Goal: Find specific page/section: Find specific page/section

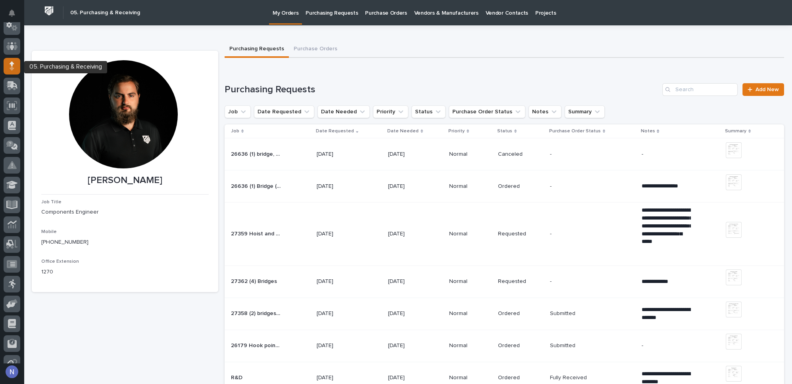
scroll to position [43, 0]
click at [347, 14] on p "Purchasing Requests" at bounding box center [331, 8] width 52 height 17
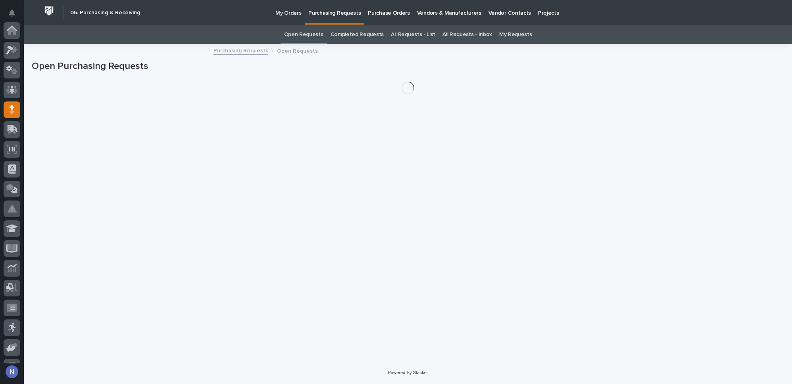
scroll to position [79, 0]
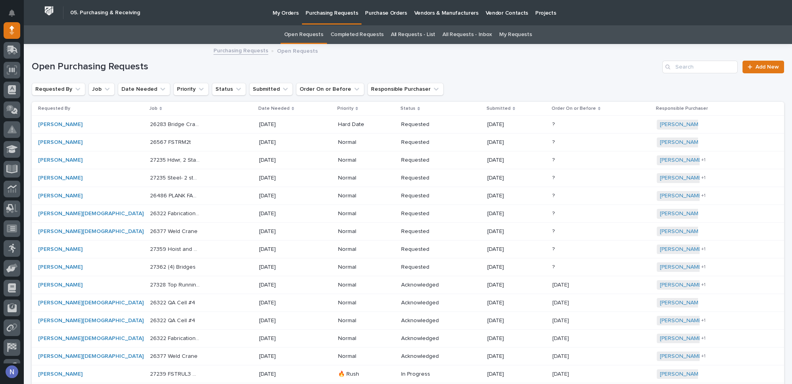
click at [365, 32] on link "Completed Requests" at bounding box center [356, 34] width 53 height 19
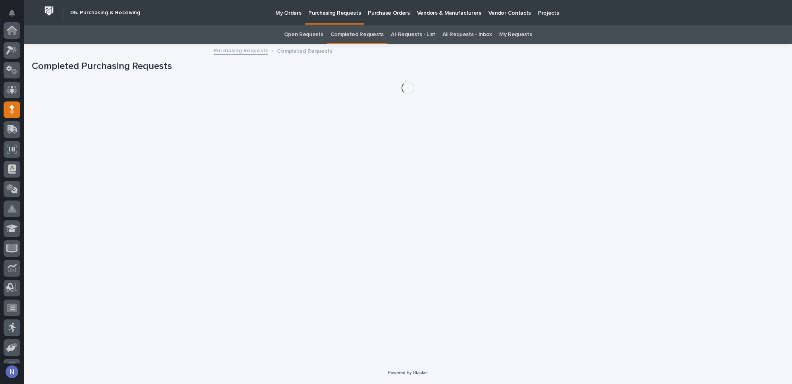
scroll to position [79, 0]
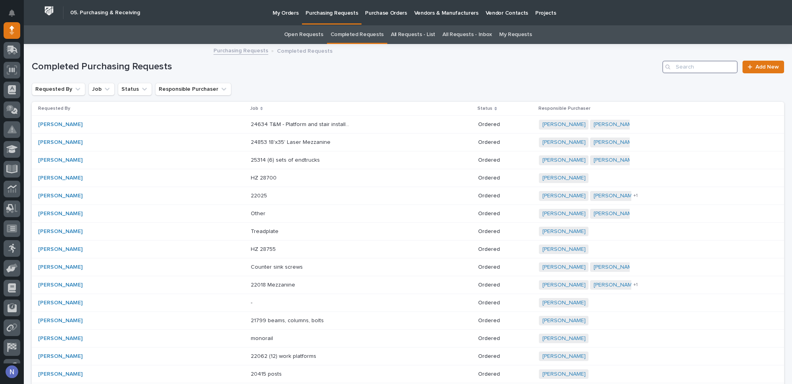
click at [708, 65] on input "Search" at bounding box center [699, 67] width 75 height 13
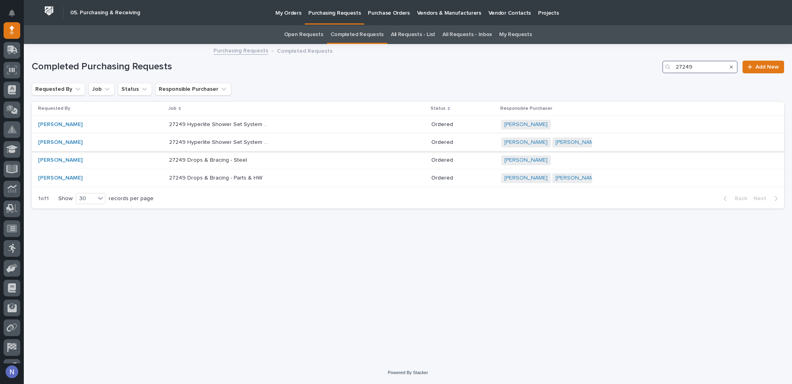
type input "27249"
click at [356, 141] on div "27249 Hyperlite Shower Set System - Parts & HW 27249 Hyperlite Shower Set Syste…" at bounding box center [297, 142] width 256 height 13
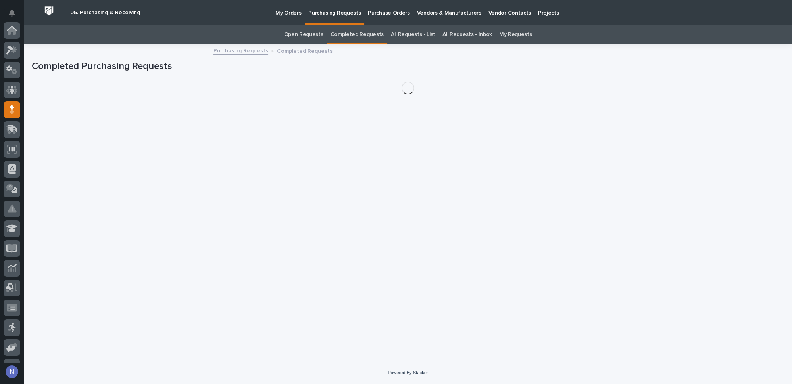
scroll to position [79, 0]
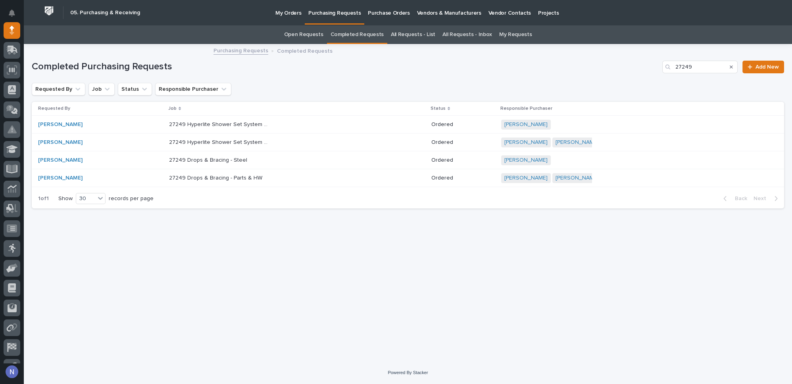
click at [386, 7] on p "Purchase Orders" at bounding box center [389, 8] width 42 height 17
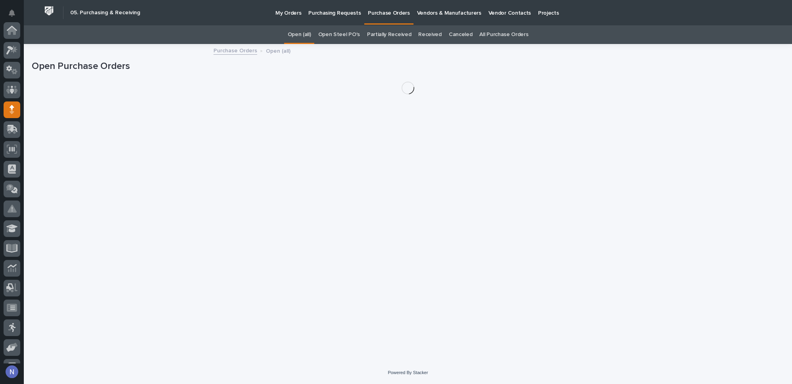
scroll to position [79, 0]
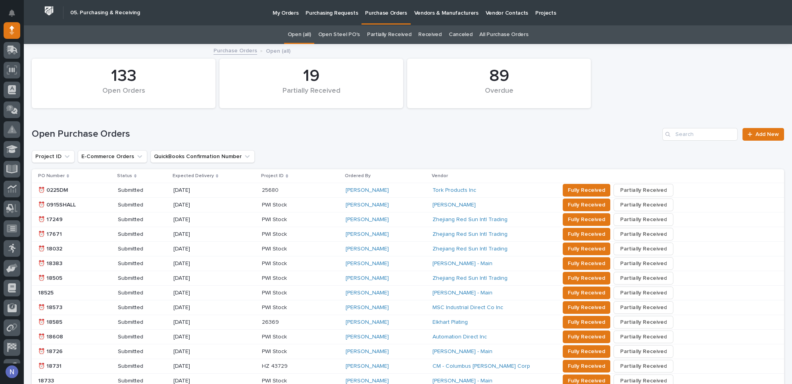
click at [506, 35] on link "All Purchase Orders" at bounding box center [503, 34] width 49 height 19
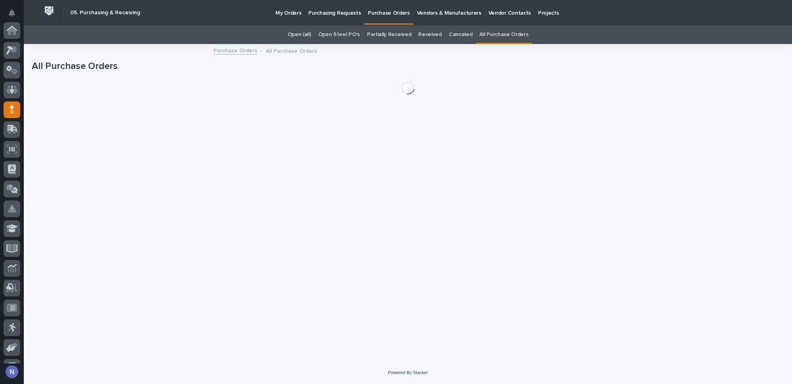
scroll to position [79, 0]
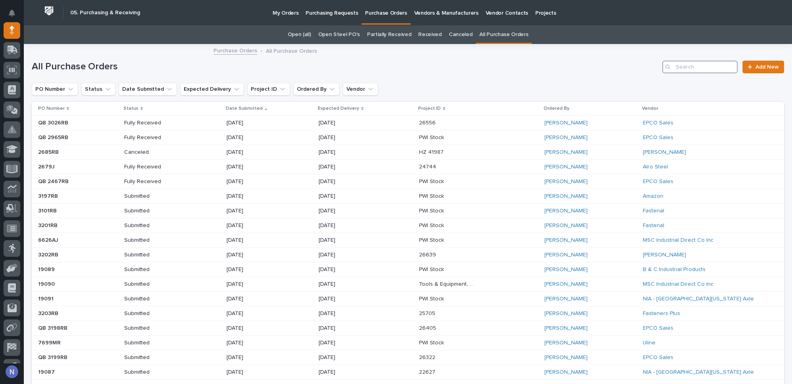
click at [690, 67] on input "Search" at bounding box center [699, 67] width 75 height 13
click at [265, 87] on button "Project ID" at bounding box center [268, 89] width 43 height 13
click at [271, 124] on input at bounding box center [293, 124] width 101 height 13
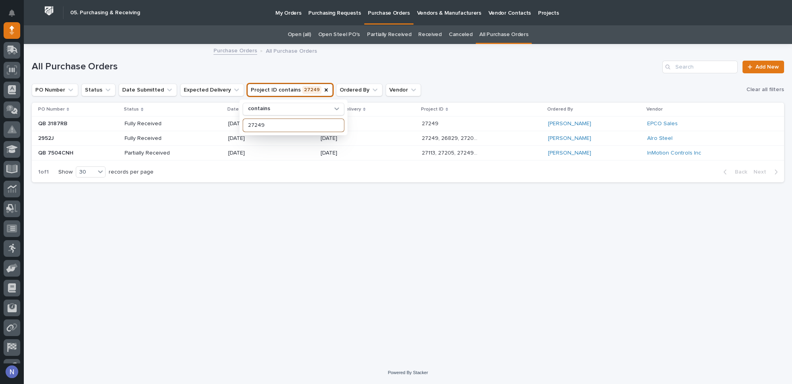
type input "27249"
click at [270, 223] on div "Loading... Saving… Loading... Saving… All Purchase Orders Add New PO Number Sta…" at bounding box center [408, 193] width 760 height 297
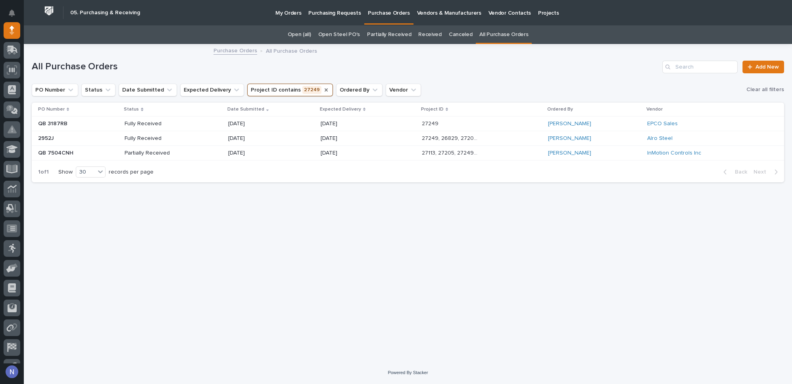
click at [324, 90] on icon "Project ID" at bounding box center [325, 89] width 3 height 3
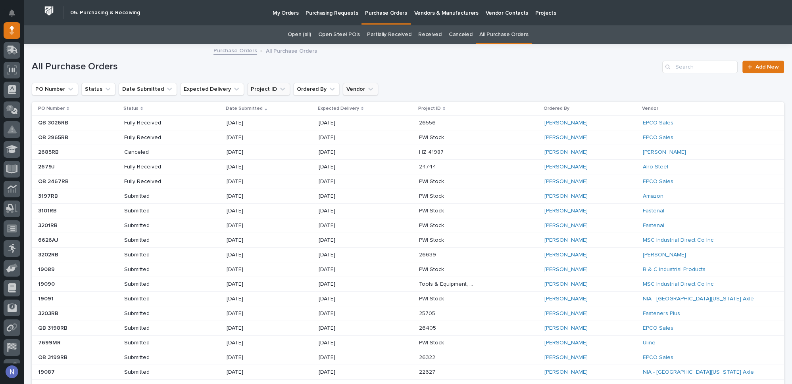
click at [367, 90] on icon "Vendor" at bounding box center [371, 89] width 8 height 8
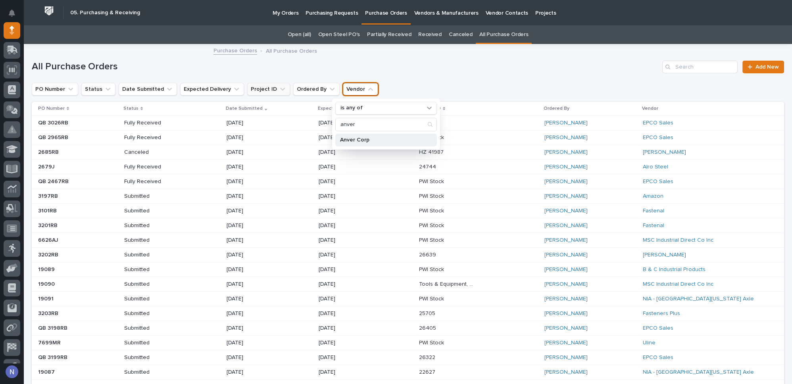
type input "anver"
click at [380, 143] on div "Anver Corp" at bounding box center [386, 140] width 102 height 13
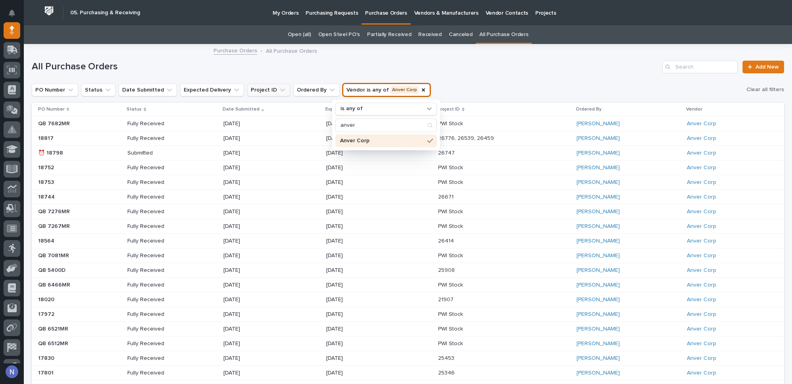
click at [576, 73] on div "All Purchase Orders Add New" at bounding box center [408, 64] width 752 height 38
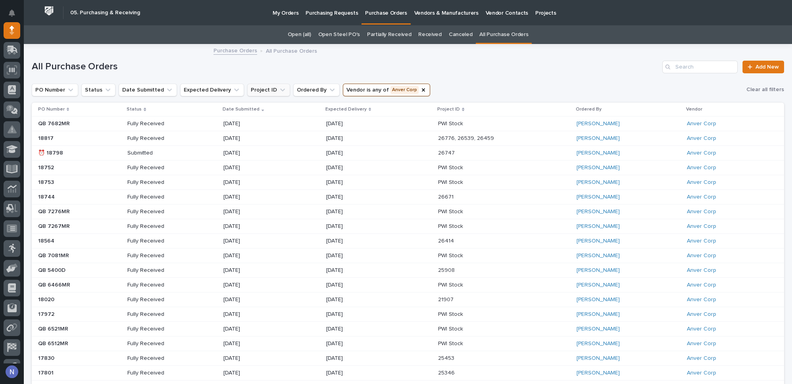
click at [516, 152] on div "26747 26747" at bounding box center [504, 153] width 132 height 13
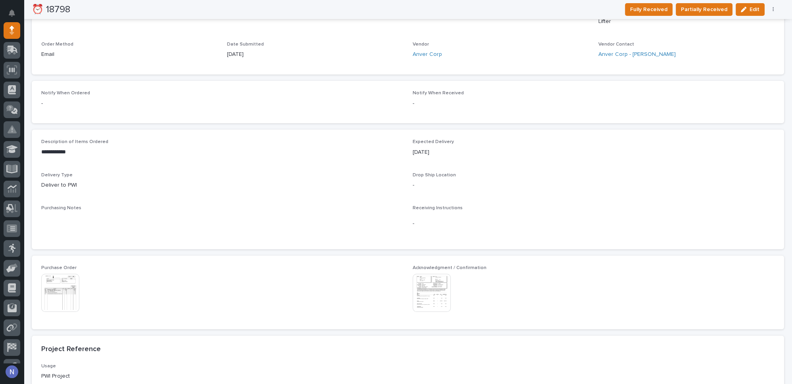
scroll to position [264, 0]
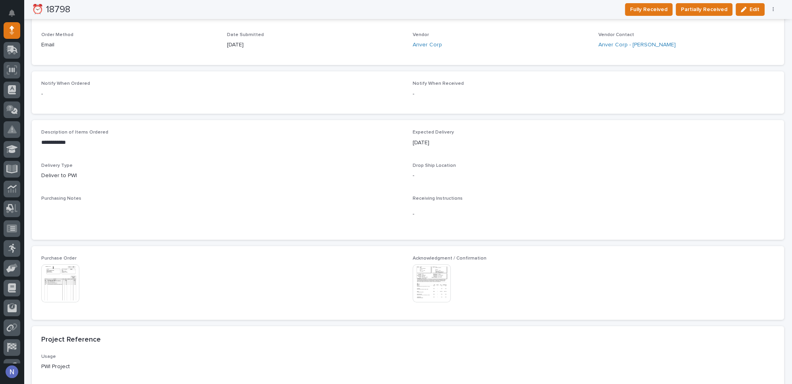
click at [56, 286] on img at bounding box center [60, 284] width 38 height 38
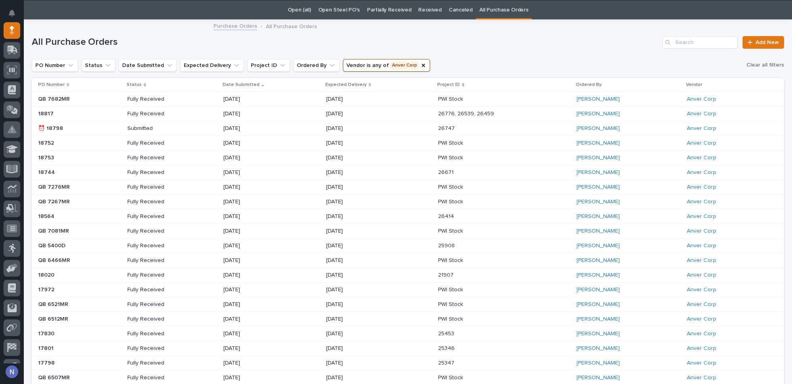
scroll to position [25, 0]
click at [192, 155] on div "Fully Received" at bounding box center [172, 157] width 90 height 13
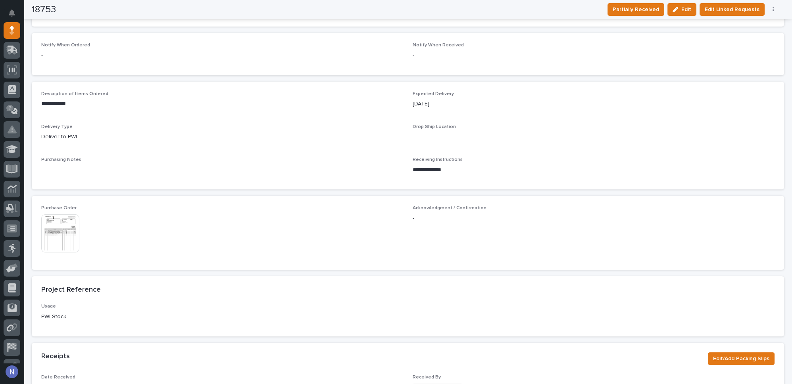
scroll to position [216, 0]
click at [64, 228] on img at bounding box center [60, 232] width 38 height 38
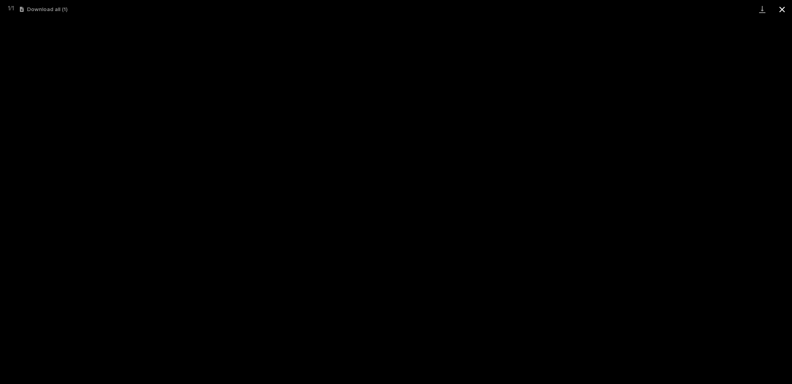
click at [783, 8] on button "Close gallery" at bounding box center [782, 9] width 20 height 19
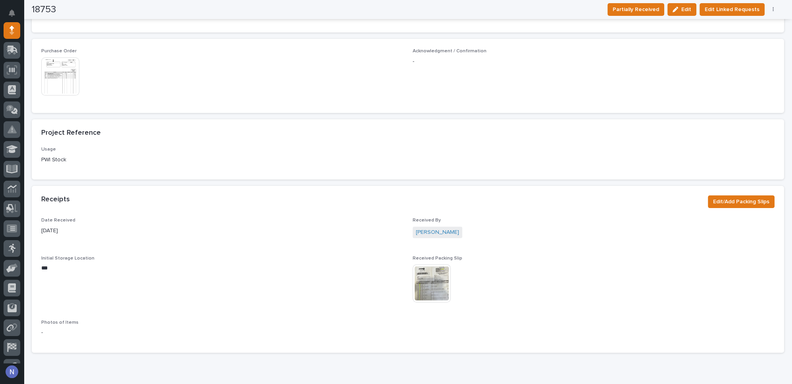
scroll to position [372, 0]
click at [431, 281] on img at bounding box center [432, 283] width 38 height 38
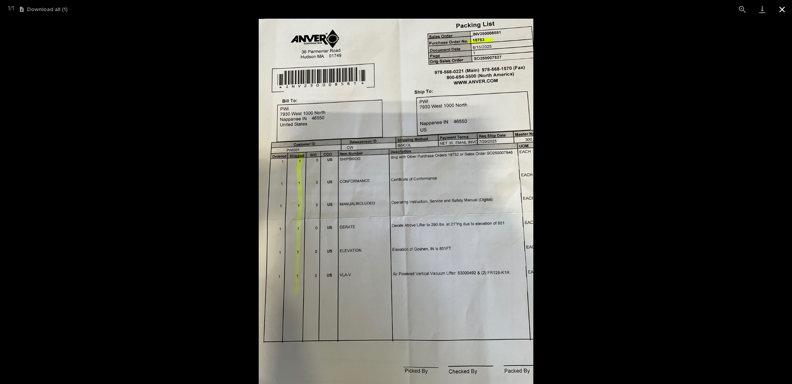
click at [778, 9] on button "Close gallery" at bounding box center [782, 9] width 20 height 19
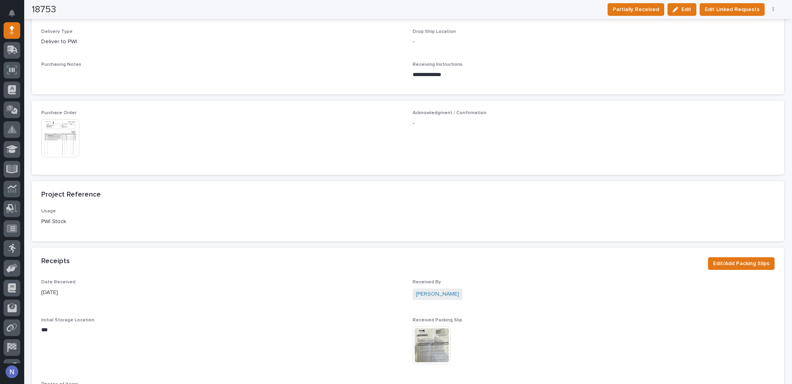
scroll to position [312, 0]
click at [68, 139] on img at bounding box center [60, 136] width 38 height 38
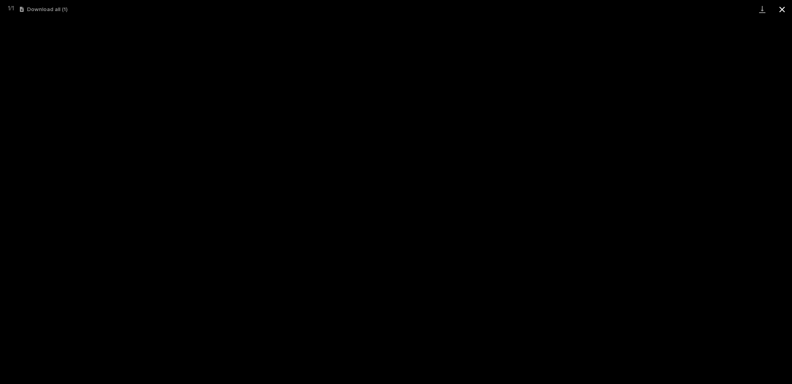
click at [781, 11] on button "Close gallery" at bounding box center [782, 9] width 20 height 19
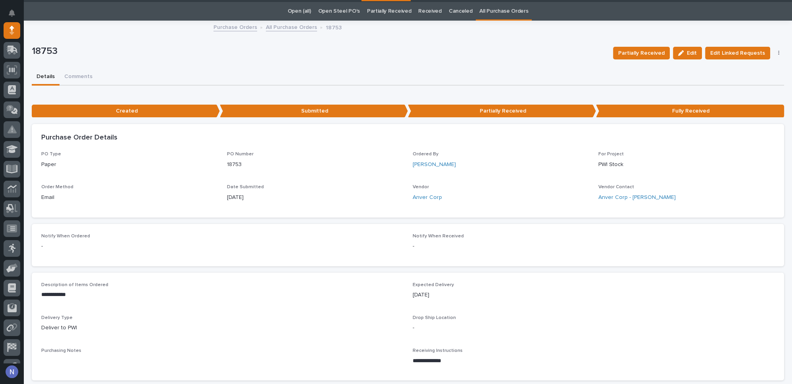
scroll to position [0, 0]
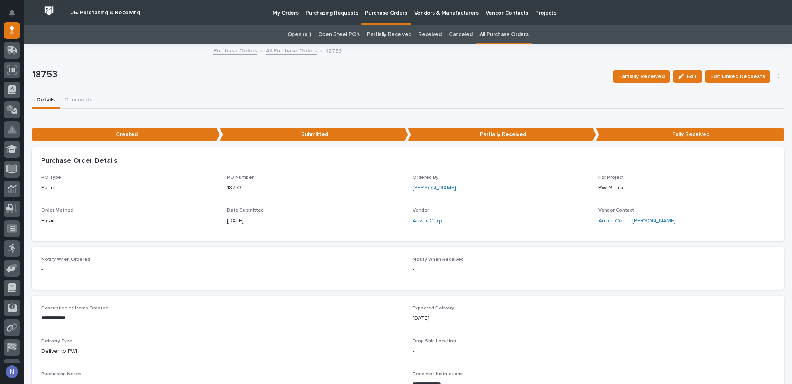
click at [339, 75] on p "18753" at bounding box center [319, 75] width 575 height 12
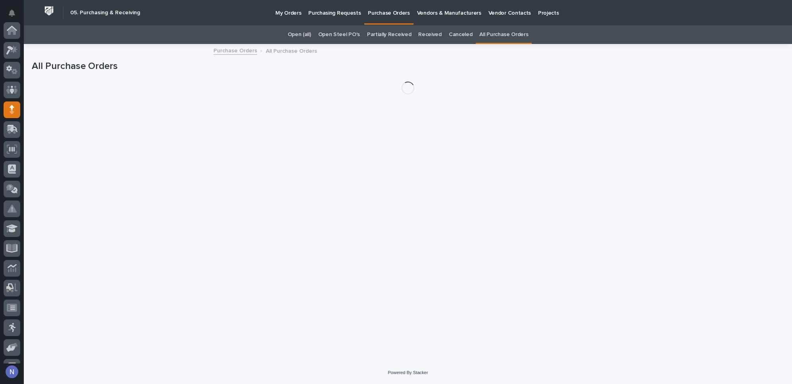
scroll to position [79, 0]
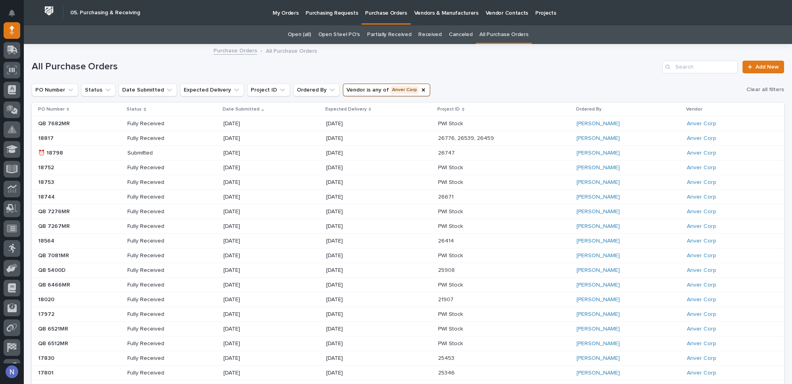
click at [414, 123] on div "[DATE]" at bounding box center [379, 123] width 106 height 13
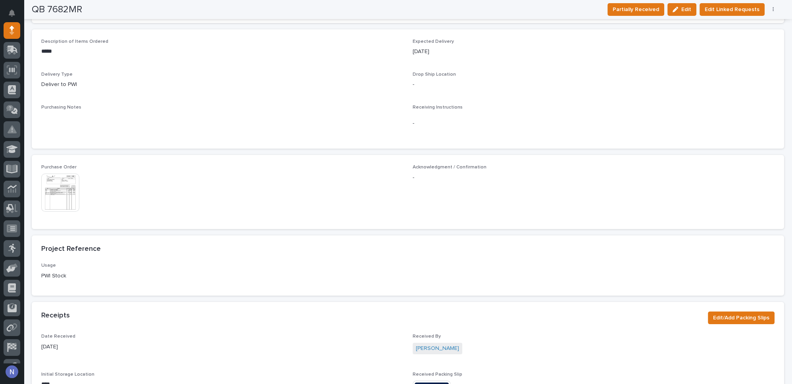
scroll to position [300, 0]
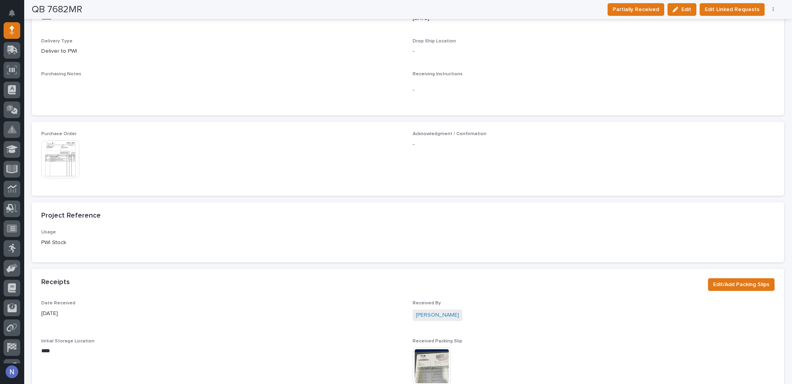
click at [62, 161] on img at bounding box center [60, 159] width 38 height 38
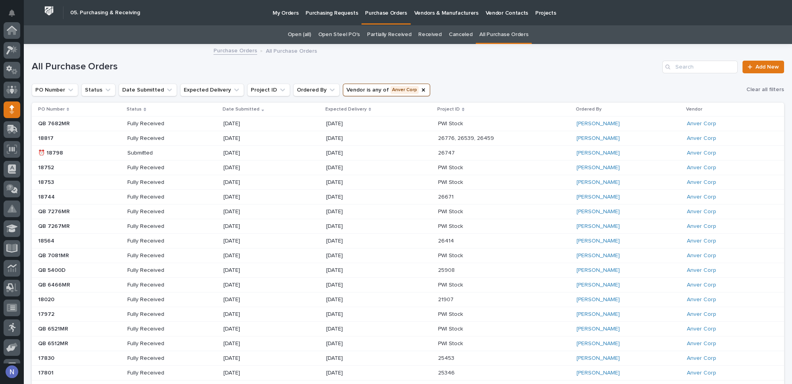
scroll to position [79, 0]
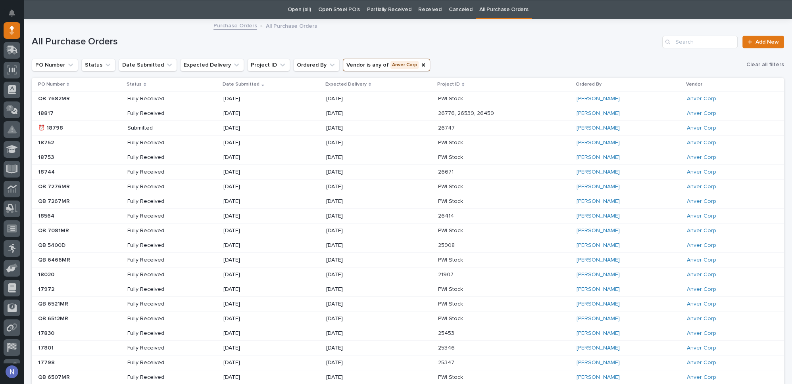
click at [184, 112] on p "Fully Received" at bounding box center [155, 113] width 57 height 7
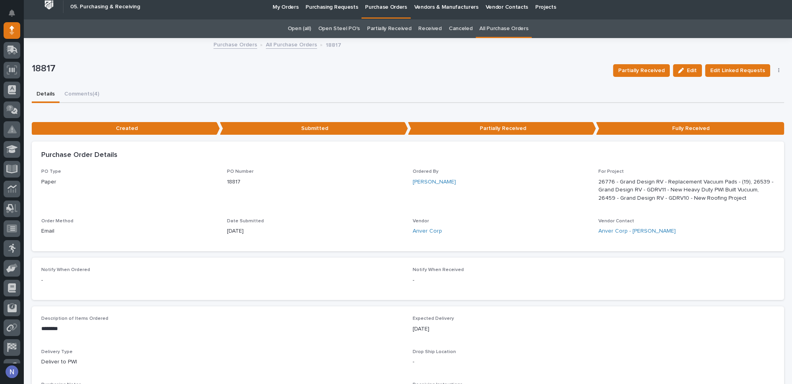
scroll to position [36, 0]
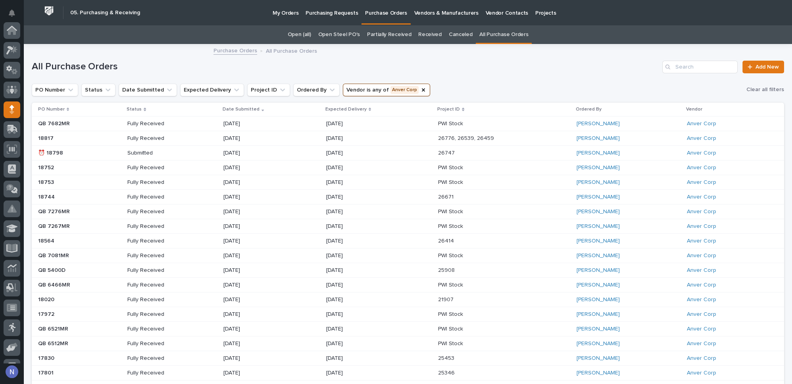
scroll to position [79, 0]
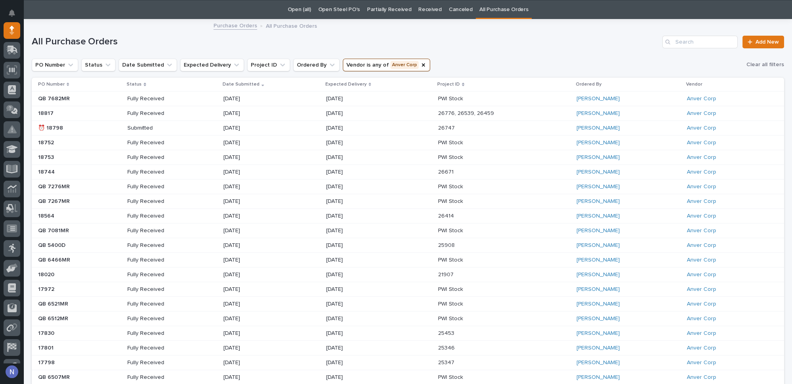
click at [432, 127] on div "[DATE]" at bounding box center [379, 128] width 106 height 13
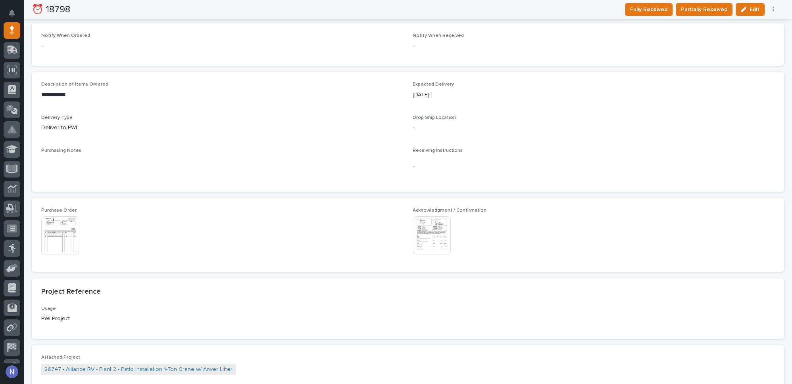
scroll to position [384, 0]
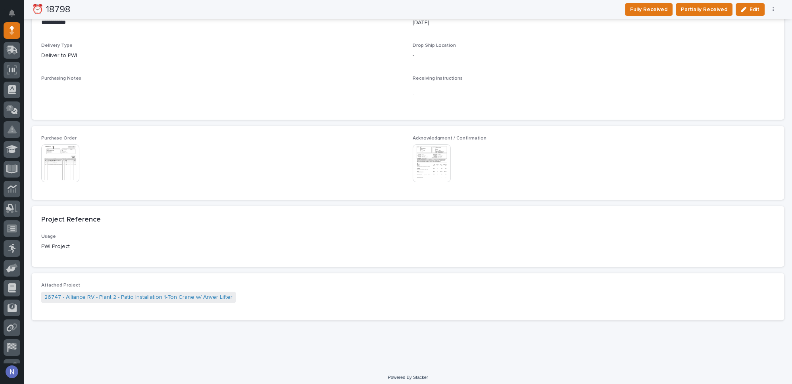
click at [425, 173] on img at bounding box center [432, 163] width 38 height 38
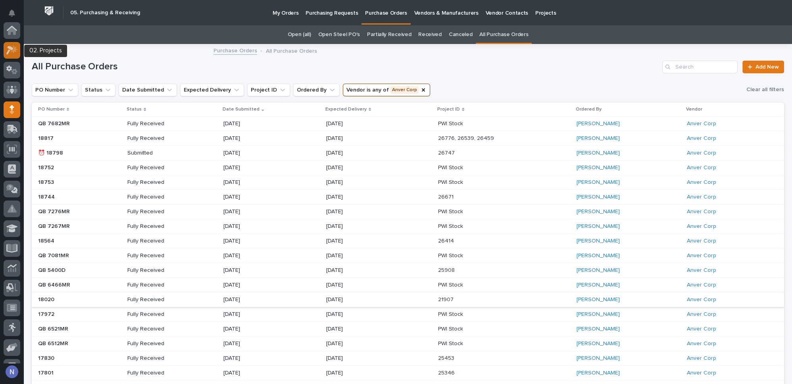
click at [12, 50] on icon at bounding box center [12, 50] width 12 height 9
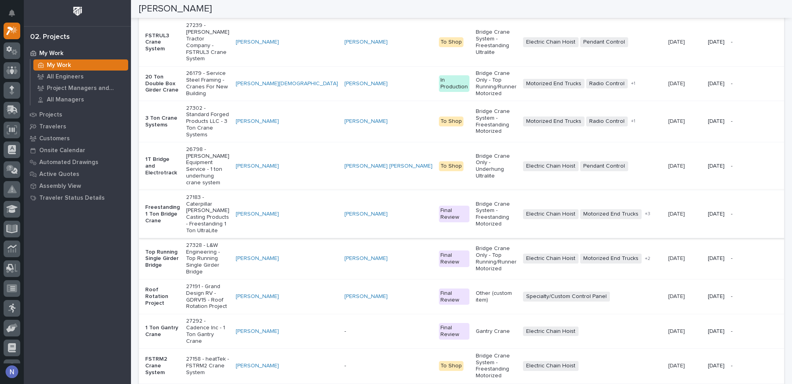
scroll to position [565, 0]
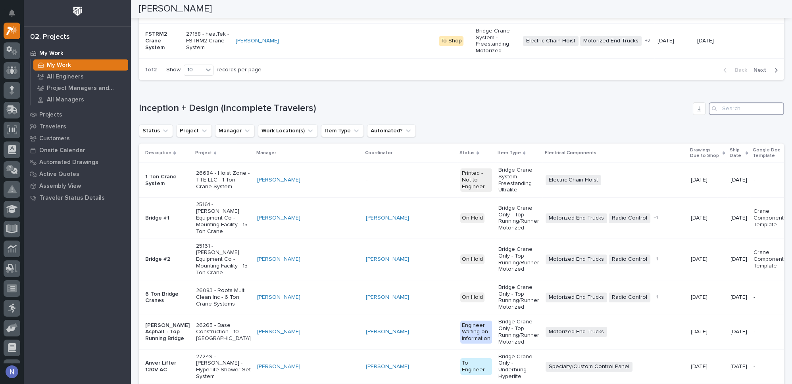
click at [739, 115] on input "Search" at bounding box center [745, 108] width 75 height 13
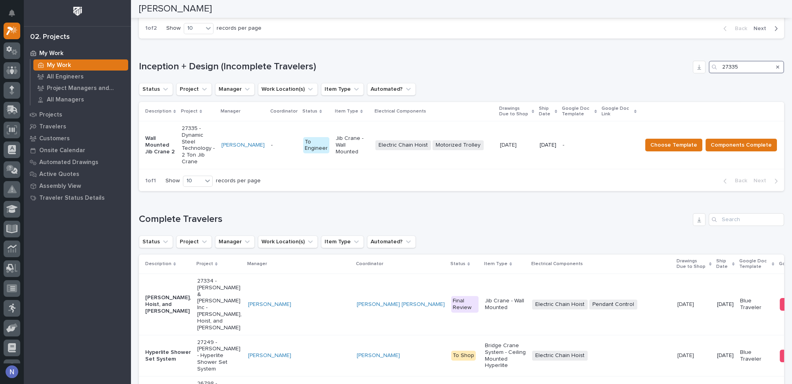
scroll to position [632, 0]
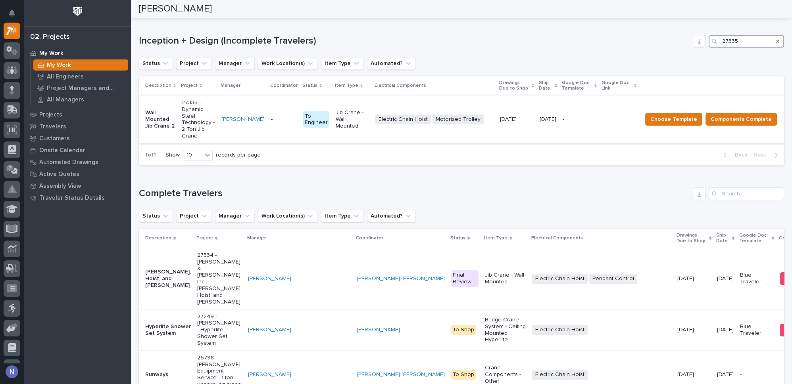
type input "27335"
click at [283, 144] on td "-" at bounding box center [284, 120] width 32 height 48
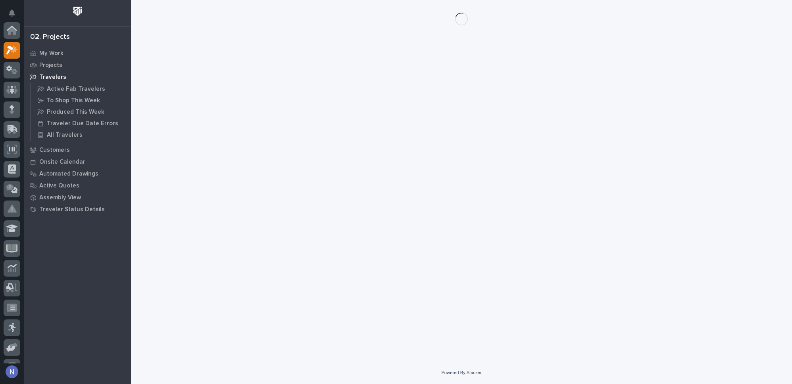
scroll to position [19, 0]
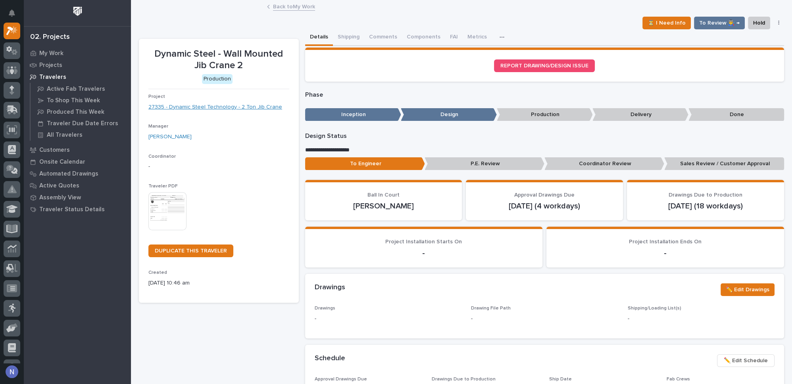
click at [253, 105] on link "27335 - Dynamic Steel Technology - 2 Ton Jib Crane" at bounding box center [215, 107] width 134 height 8
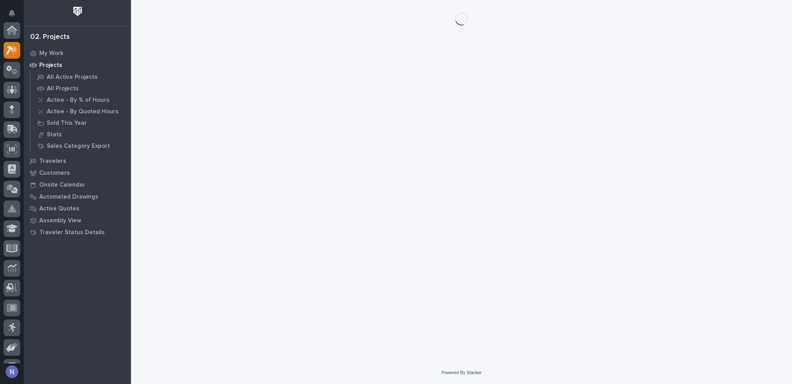
scroll to position [19, 0]
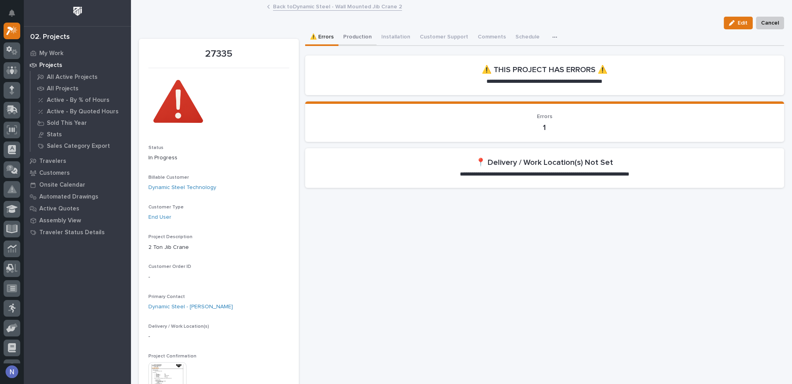
click at [355, 38] on button "Production" at bounding box center [357, 37] width 38 height 17
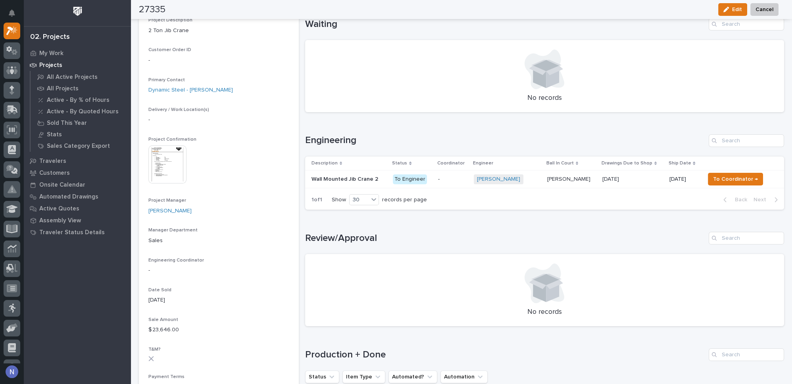
scroll to position [216, 0]
click at [10, 69] on icon at bounding box center [12, 70] width 12 height 9
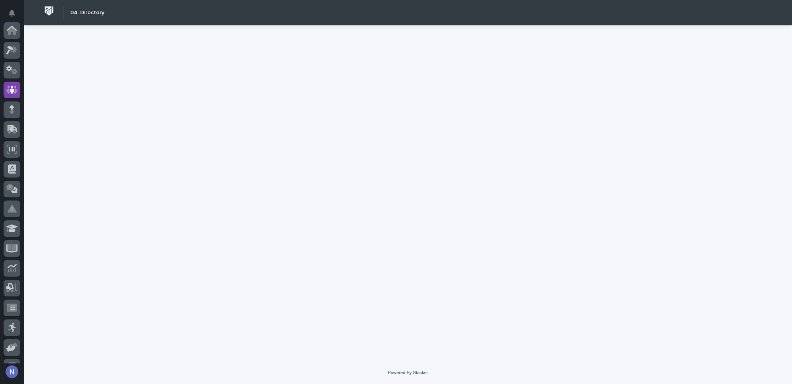
scroll to position [59, 0]
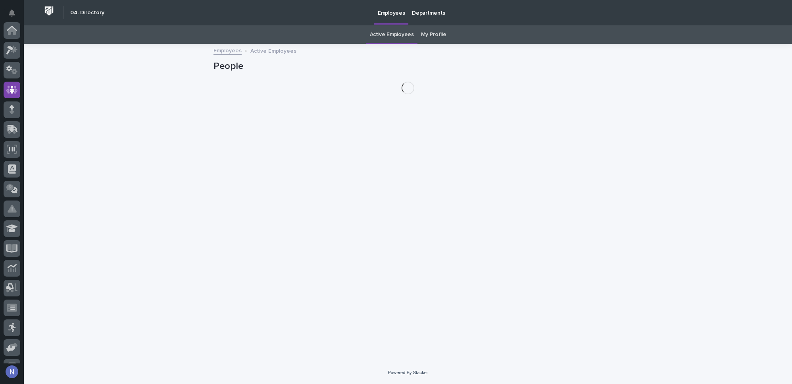
scroll to position [59, 0]
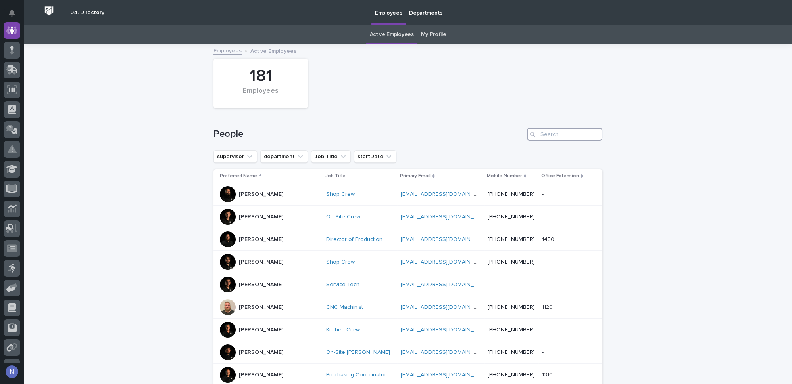
click at [556, 133] on input "Search" at bounding box center [564, 134] width 75 height 13
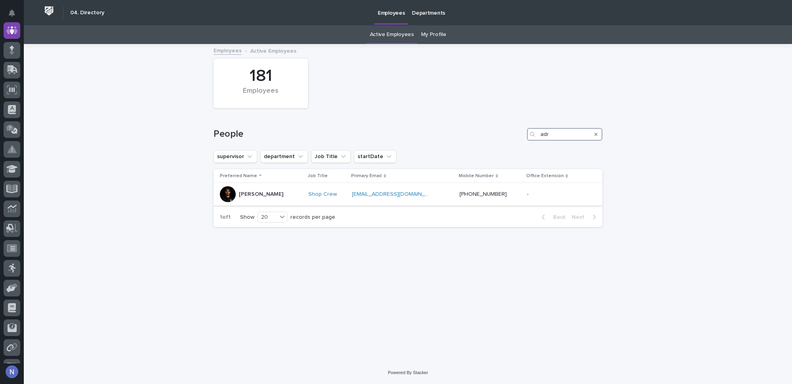
type input "adr"
click at [231, 192] on div at bounding box center [228, 194] width 16 height 16
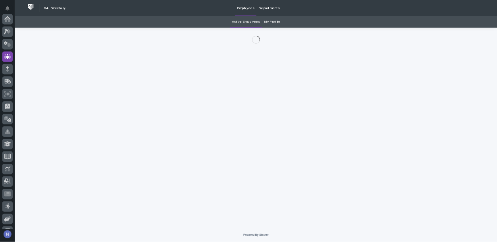
scroll to position [59, 0]
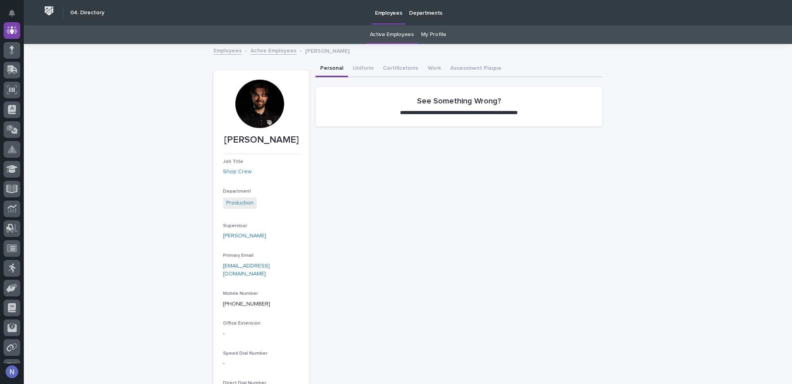
click at [259, 111] on div at bounding box center [259, 104] width 48 height 48
click at [256, 111] on div at bounding box center [259, 104] width 48 height 48
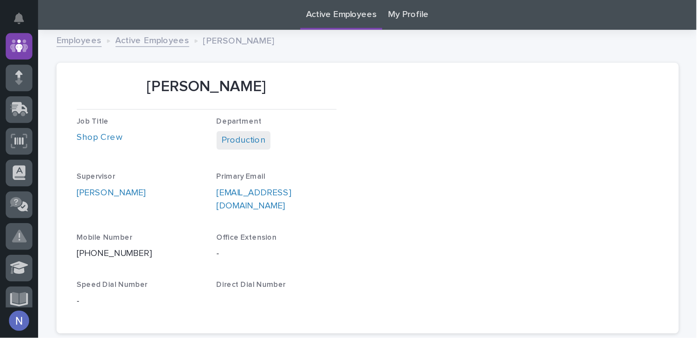
scroll to position [59, 0]
